Goal: Information Seeking & Learning: Find specific fact

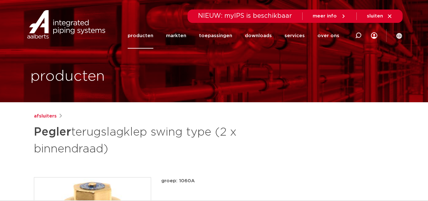
click at [153, 38] on link "producten" at bounding box center [141, 36] width 26 height 26
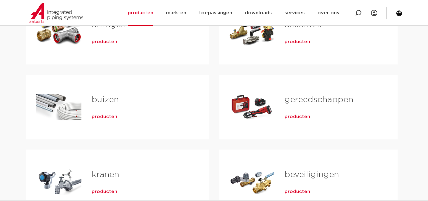
scroll to position [63, 0]
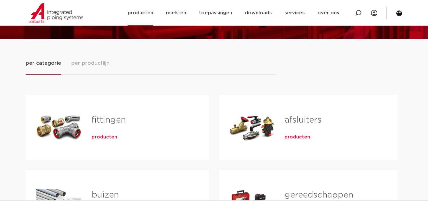
click at [403, 13] on section "Zoeken NIEUW: myIPS is beschikbaar meer info sluiten producten markten toepassi…" at bounding box center [214, 12] width 428 height 25
click at [400, 13] on icon at bounding box center [399, 13] width 6 height 6
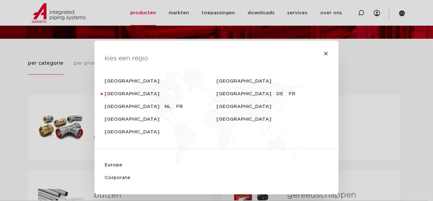
click at [382, 76] on div "kies een regio Deutschland Sverige Nederland Switzerland DE FR België NL FR Uni…" at bounding box center [216, 100] width 433 height 201
click at [323, 53] on icon "Close" at bounding box center [325, 53] width 5 height 5
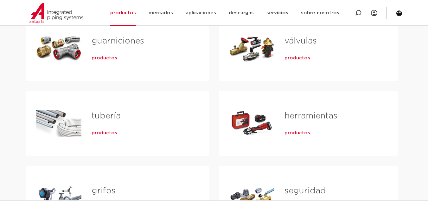
scroll to position [32, 0]
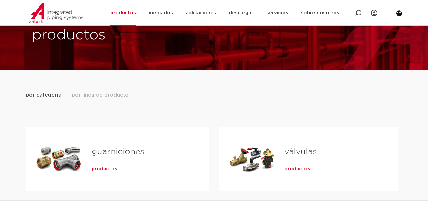
click at [290, 168] on font "productos" at bounding box center [298, 168] width 26 height 5
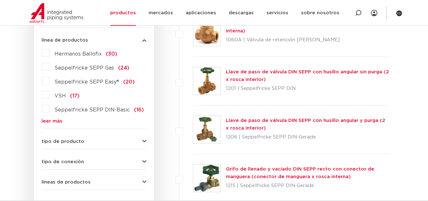
scroll to position [120, 0]
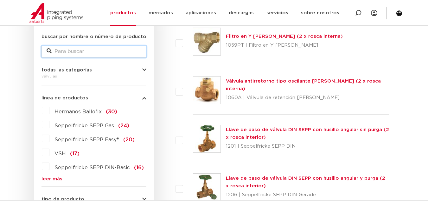
click at [124, 54] on input "buscar por nombre o número de producto" at bounding box center [94, 51] width 105 height 11
type input "1072"
